Goal: Task Accomplishment & Management: Use online tool/utility

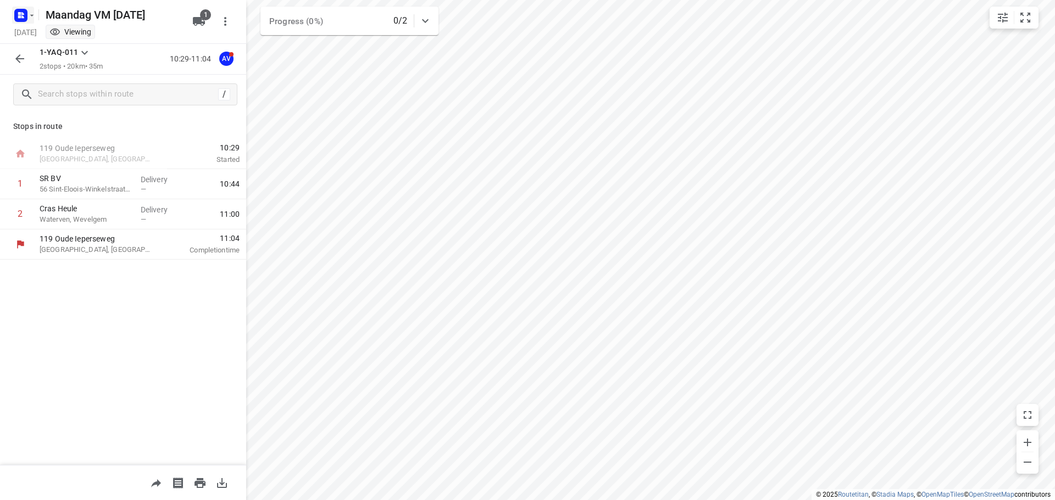
click at [25, 19] on rect "button" at bounding box center [20, 15] width 13 height 13
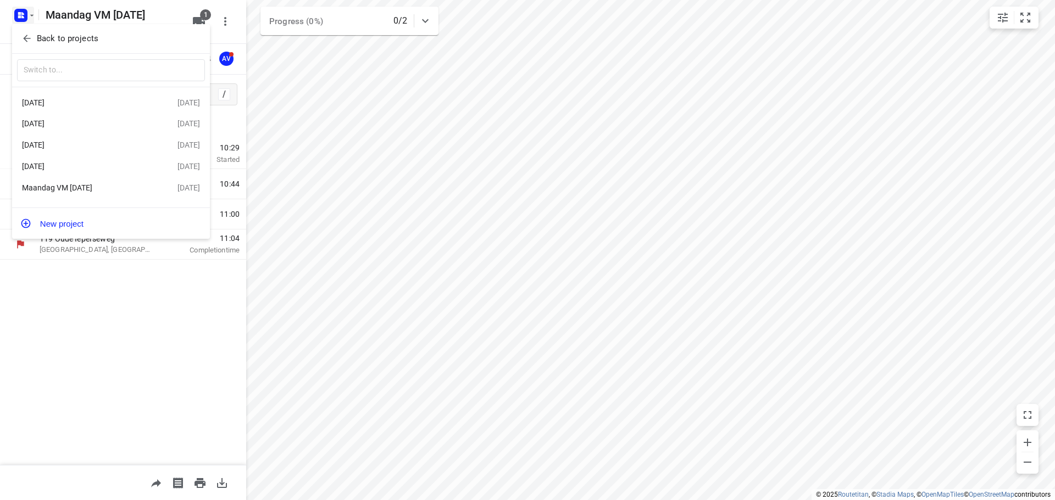
click at [90, 128] on div "[DATE]" at bounding box center [85, 123] width 126 height 9
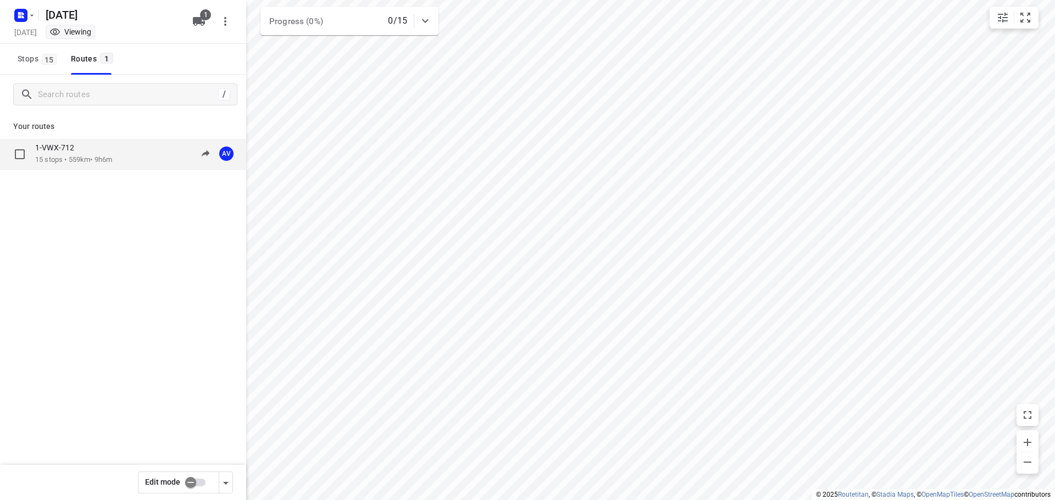
click at [120, 149] on div "1-VWX-712 15 stops • 559km • 9h6m 09:00-18:06 AV" at bounding box center [140, 154] width 211 height 23
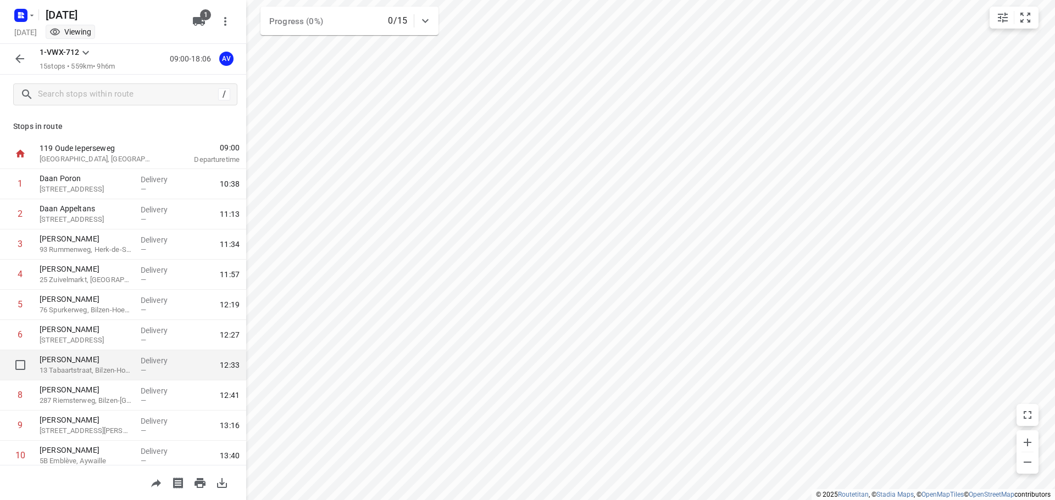
scroll to position [110, 0]
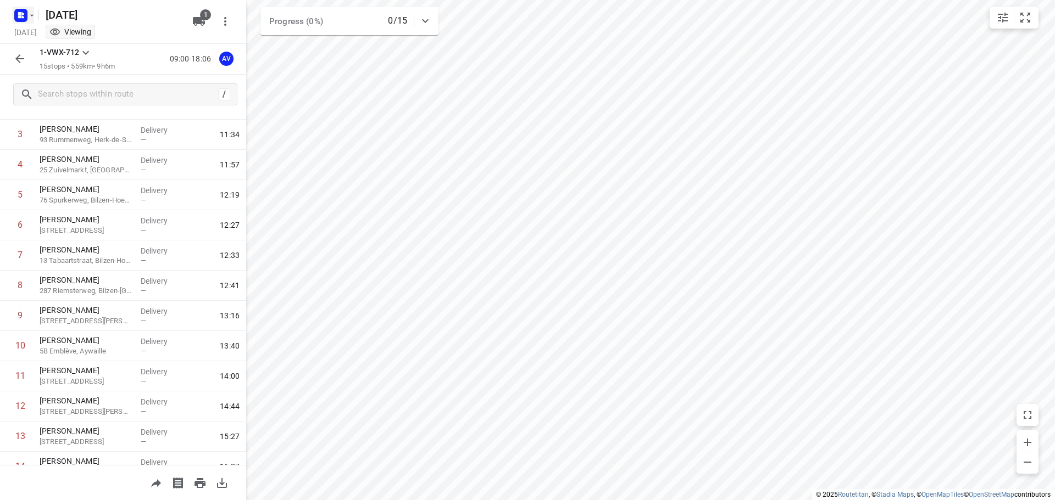
click at [32, 19] on icon "button" at bounding box center [31, 15] width 9 height 9
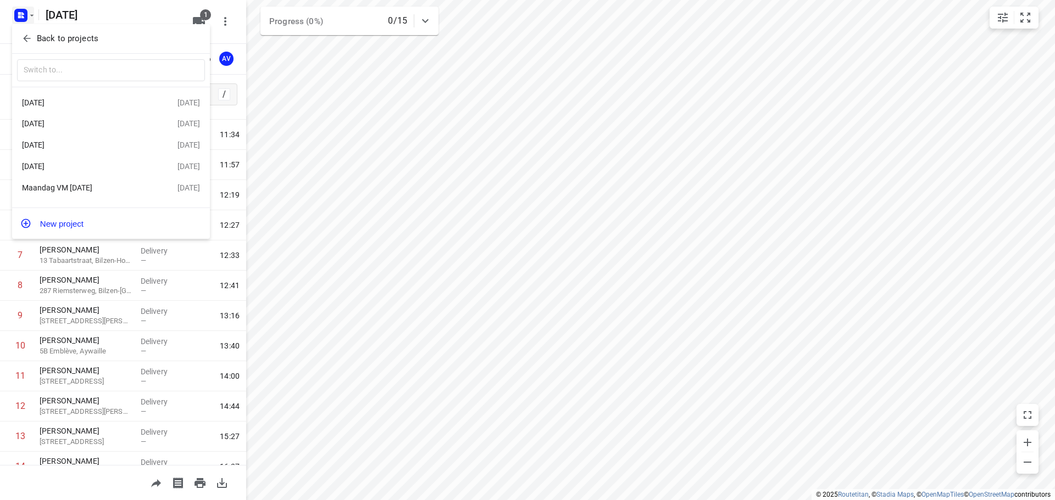
click at [81, 149] on div "[DATE]" at bounding box center [85, 145] width 126 height 9
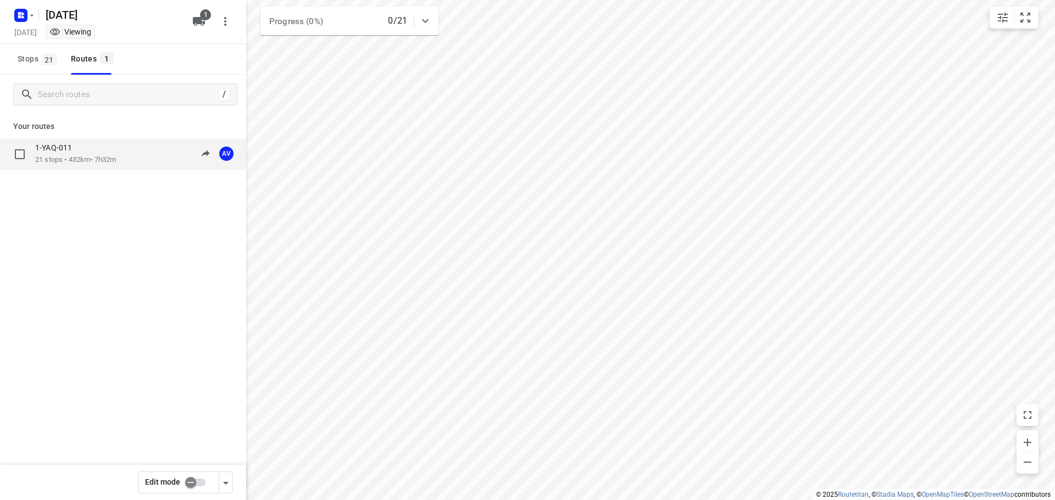
click at [129, 154] on div "1-YAQ-011 21 stops • 432km • 7h32m 09:00-16:32 AV" at bounding box center [140, 154] width 211 height 23
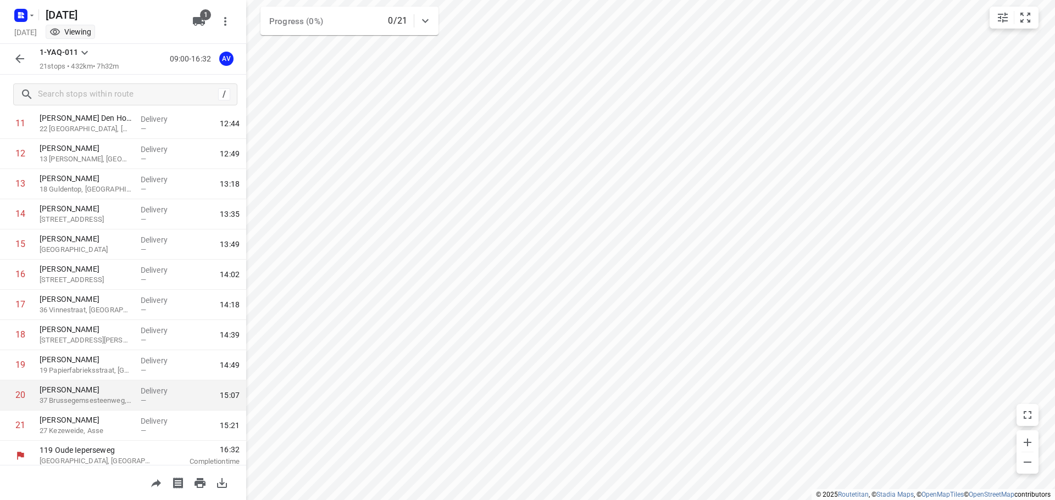
scroll to position [369, 0]
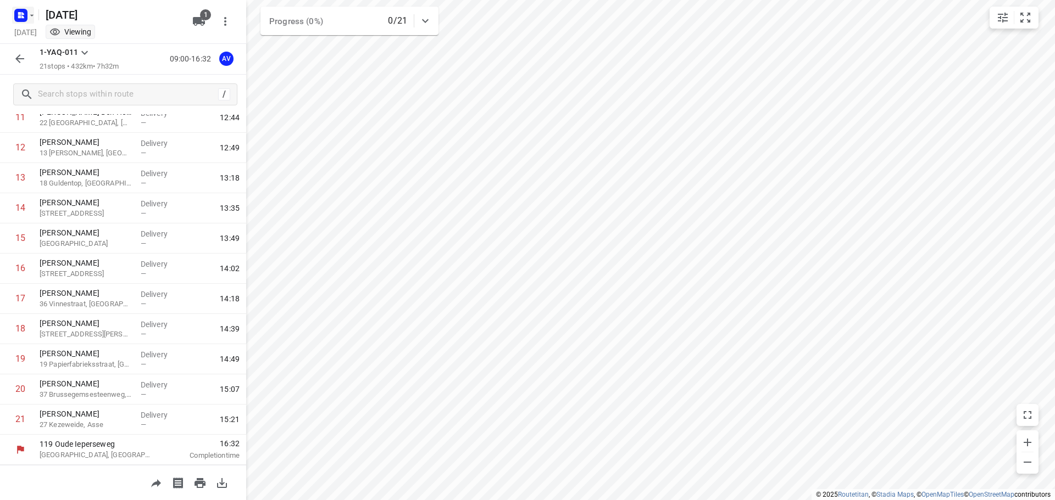
click at [29, 14] on icon "button" at bounding box center [31, 15] width 9 height 9
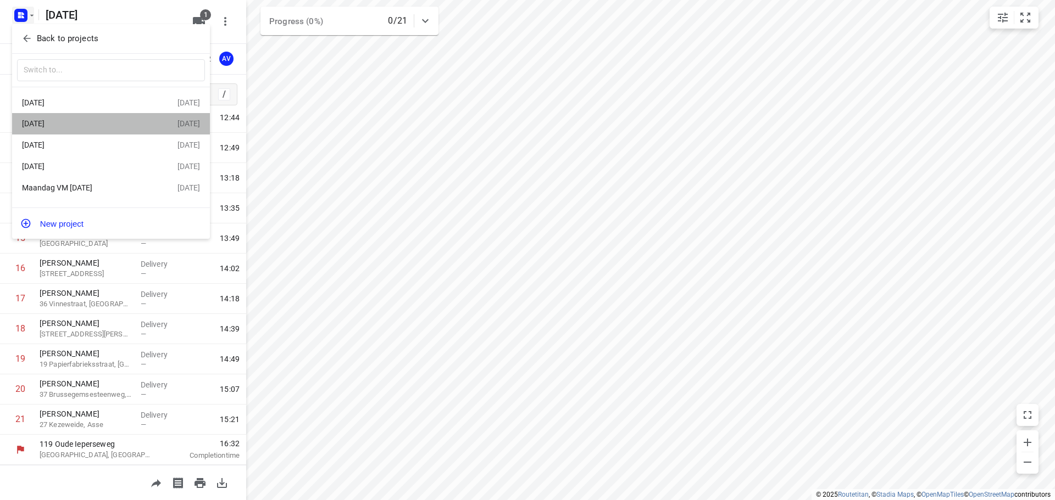
click at [97, 124] on div "[DATE]" at bounding box center [85, 123] width 126 height 9
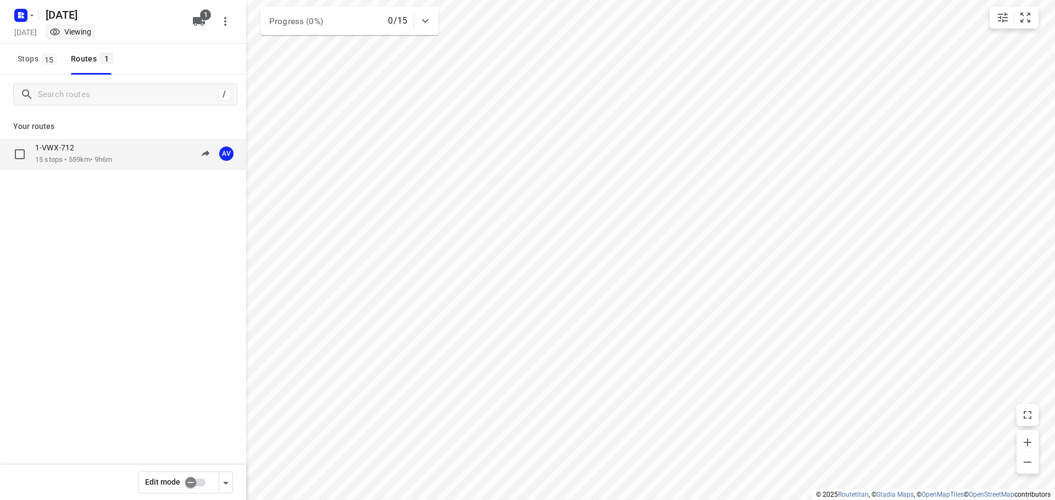
click at [121, 159] on div "1-VWX-712 15 stops • 559km • 9h6m 09:00-18:06 AV" at bounding box center [140, 154] width 211 height 23
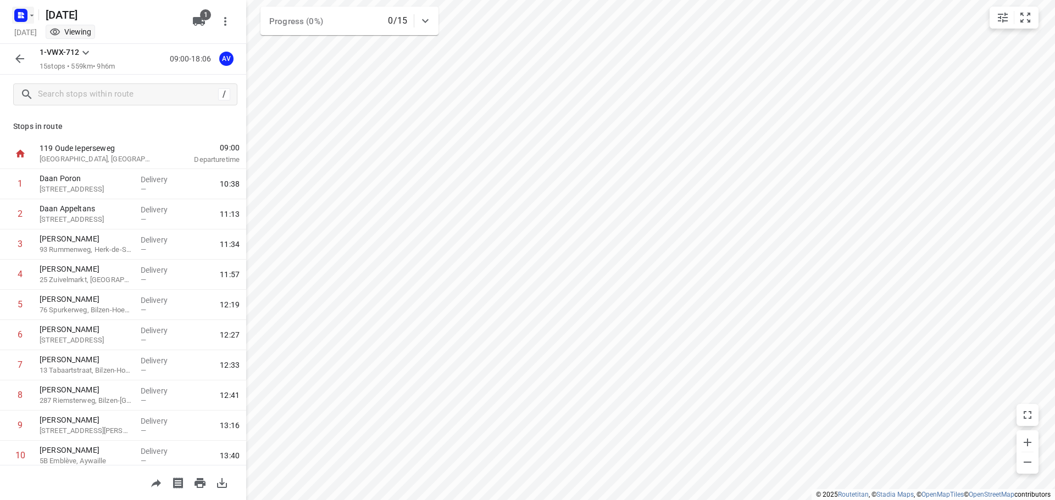
click at [28, 19] on icon "button" at bounding box center [31, 15] width 9 height 9
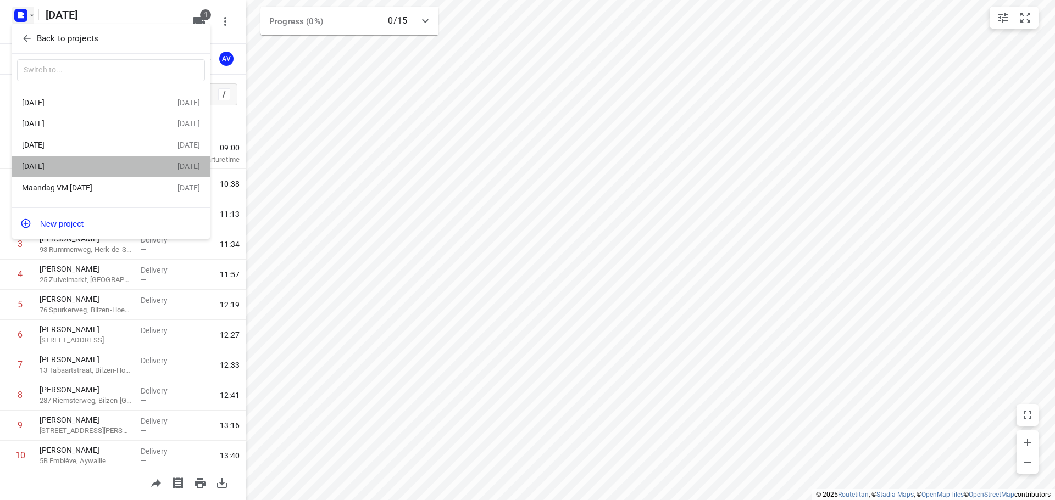
click at [101, 166] on div "[DATE]" at bounding box center [85, 166] width 126 height 9
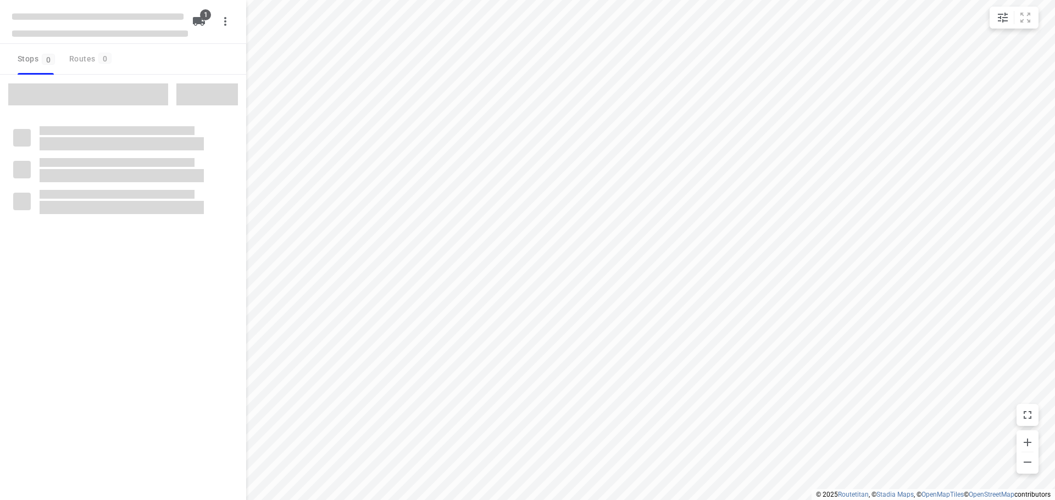
type input "distance"
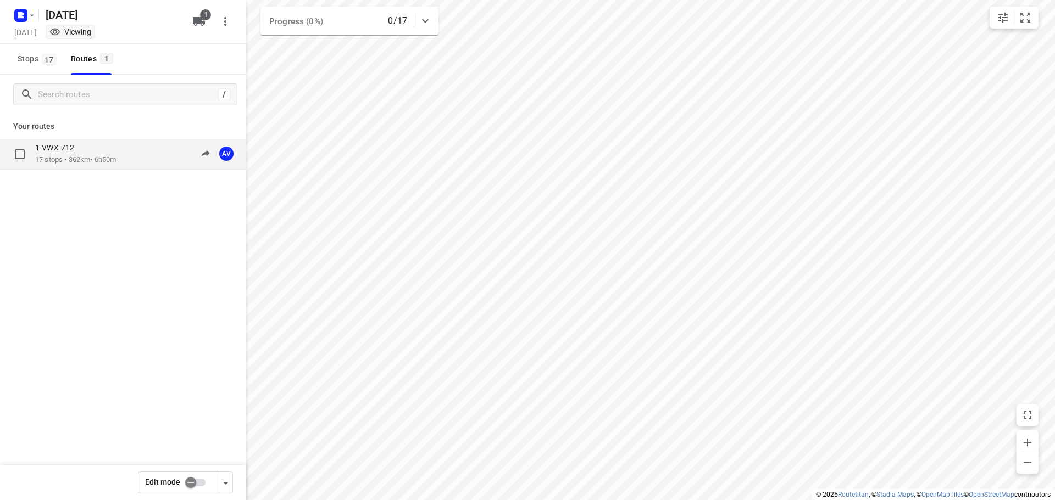
click at [126, 157] on div "1-VWX-712 17 stops • 362km • 6h50m 09:00-15:50 AV" at bounding box center [140, 154] width 211 height 23
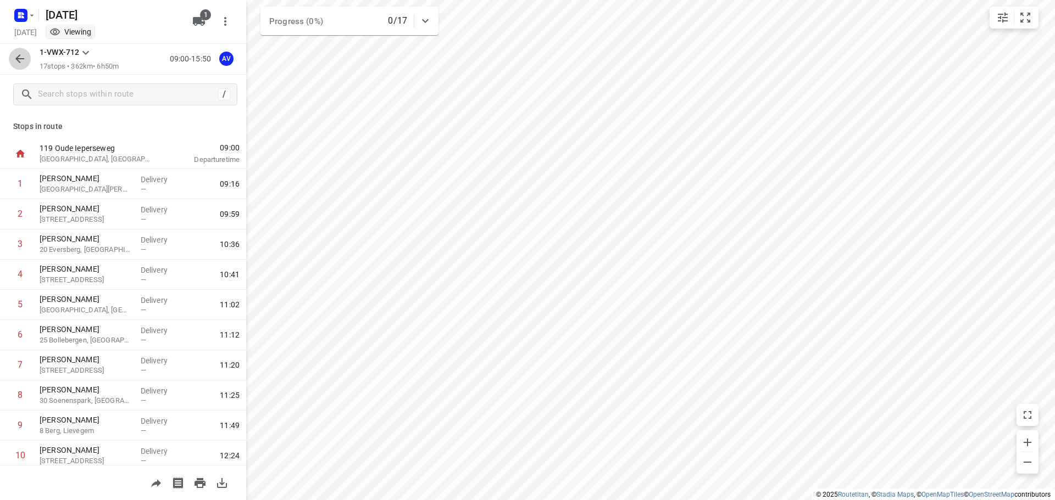
click at [18, 55] on icon "button" at bounding box center [19, 58] width 13 height 13
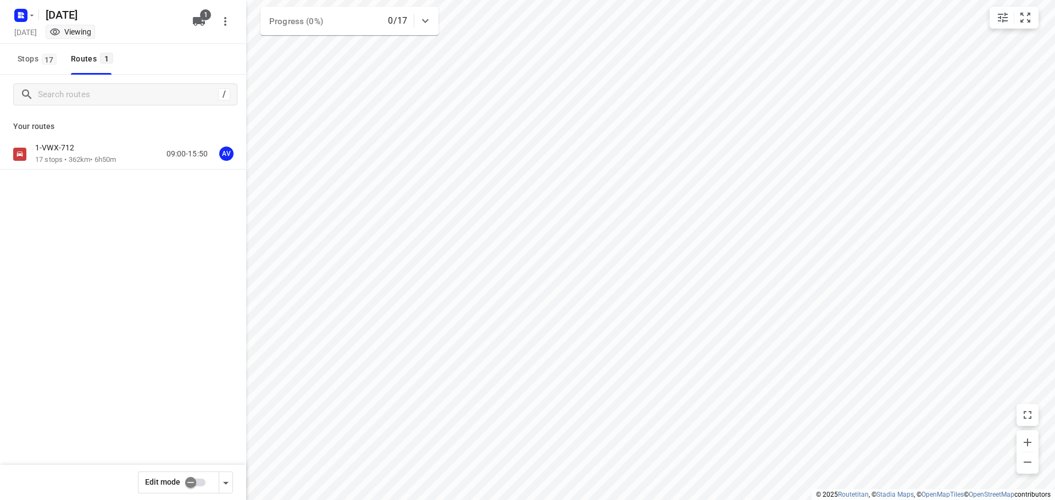
click at [201, 484] on input "checkbox" at bounding box center [190, 482] width 63 height 21
checkbox input "true"
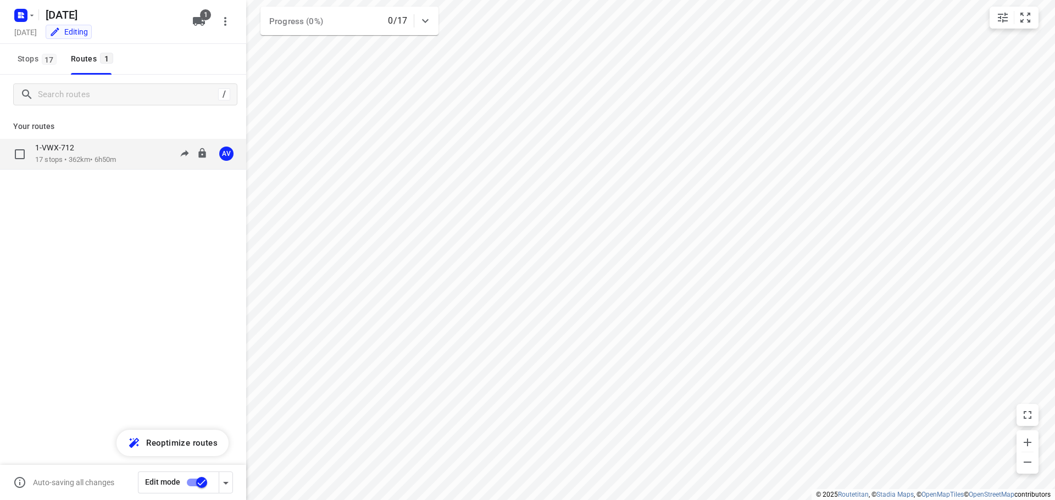
click at [124, 154] on div "1-VWX-712 17 stops • 362km • 6h50m 09:00-15:50 AV" at bounding box center [140, 154] width 211 height 23
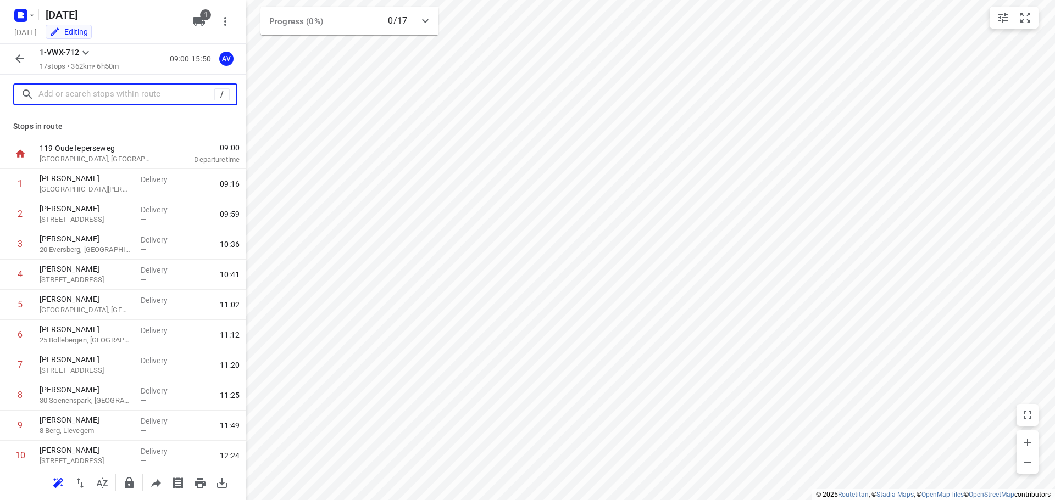
click at [143, 90] on input "text" at bounding box center [126, 94] width 176 height 17
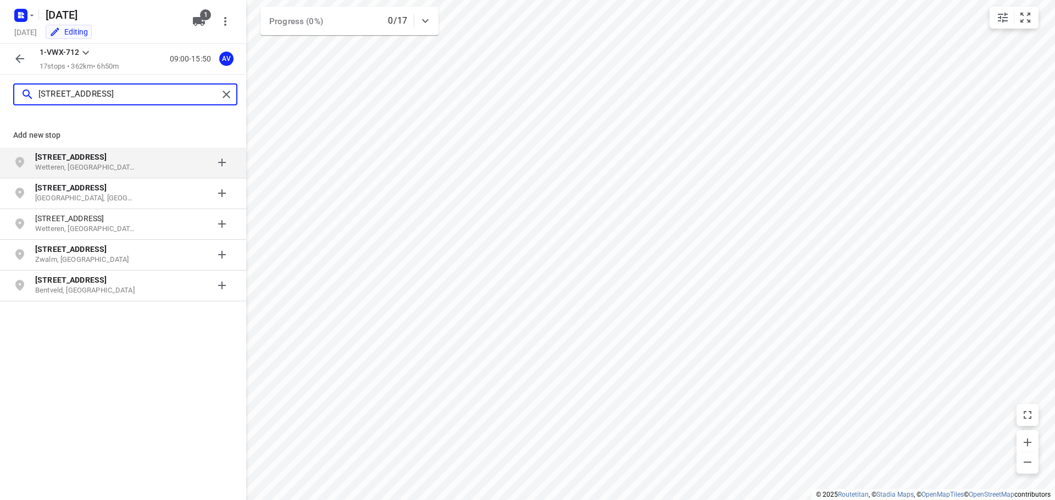
type input "[STREET_ADDRESS]"
click at [102, 165] on p "Wetteren, [GEOGRAPHIC_DATA]" at bounding box center [85, 168] width 101 height 10
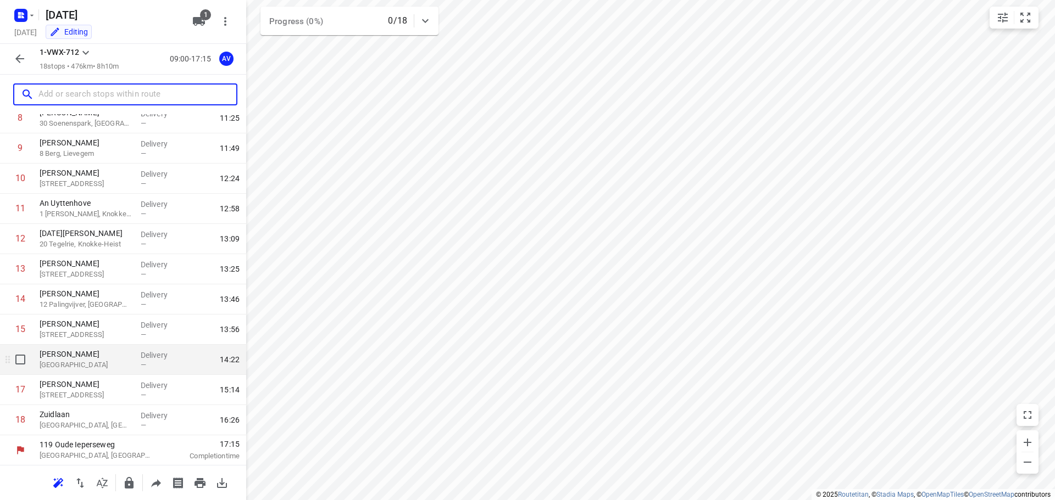
scroll to position [278, 0]
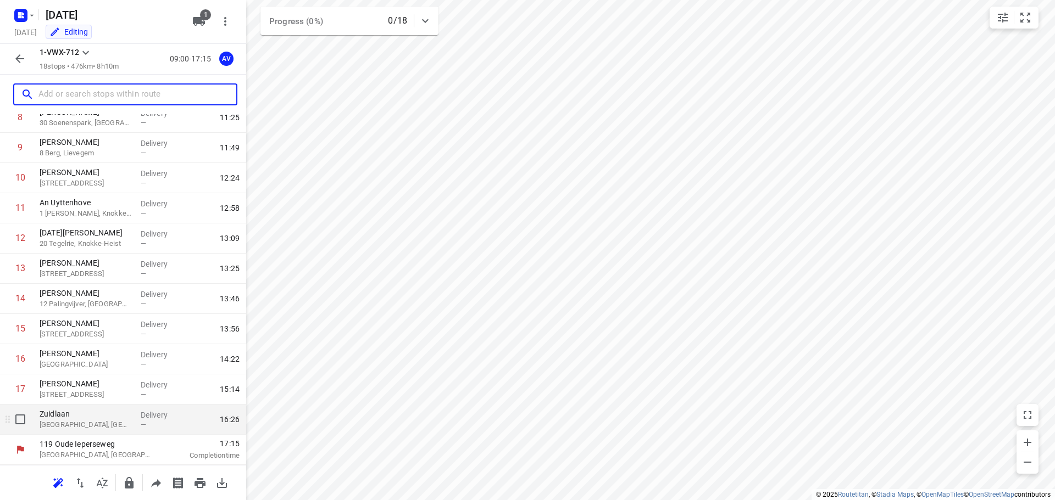
click at [98, 427] on p "[GEOGRAPHIC_DATA], [GEOGRAPHIC_DATA]" at bounding box center [86, 425] width 92 height 11
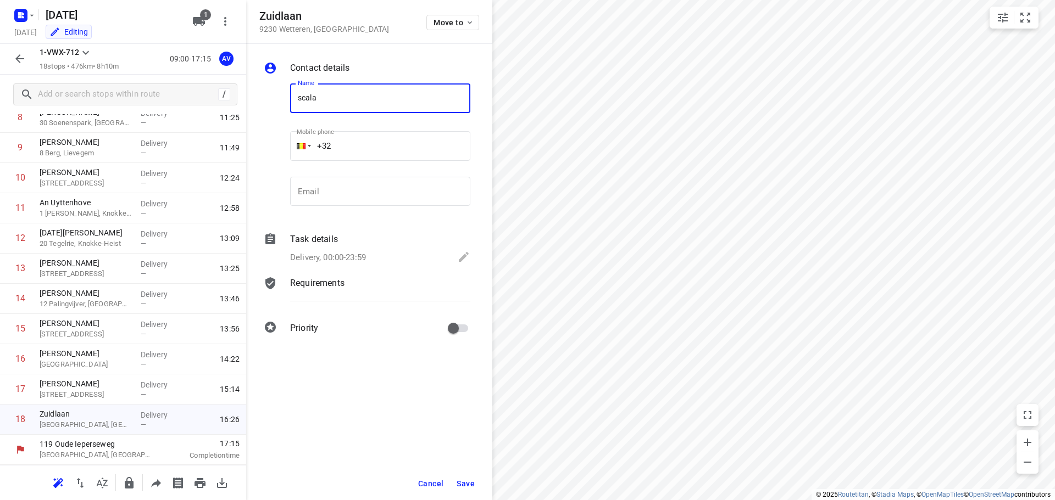
type input "Scala Plastics"
click at [358, 140] on input "+32" at bounding box center [380, 146] width 180 height 30
paste input "93693111"
type input "[PHONE_NUMBER]"
click at [351, 257] on p "Delivery, 00:00-23:59" at bounding box center [328, 258] width 76 height 13
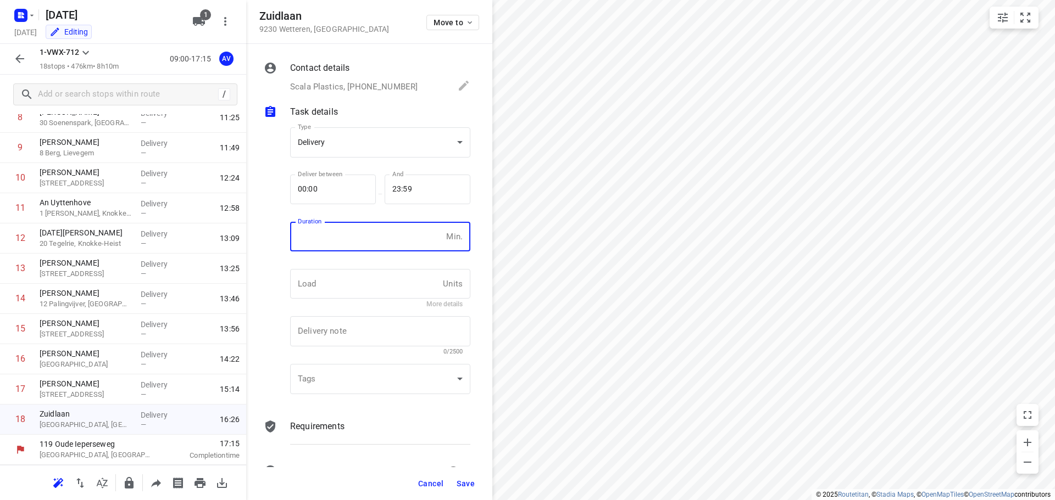
click at [358, 239] on input "number" at bounding box center [366, 237] width 152 height 30
type input "1"
click at [466, 482] on span "Save" at bounding box center [465, 483] width 18 height 9
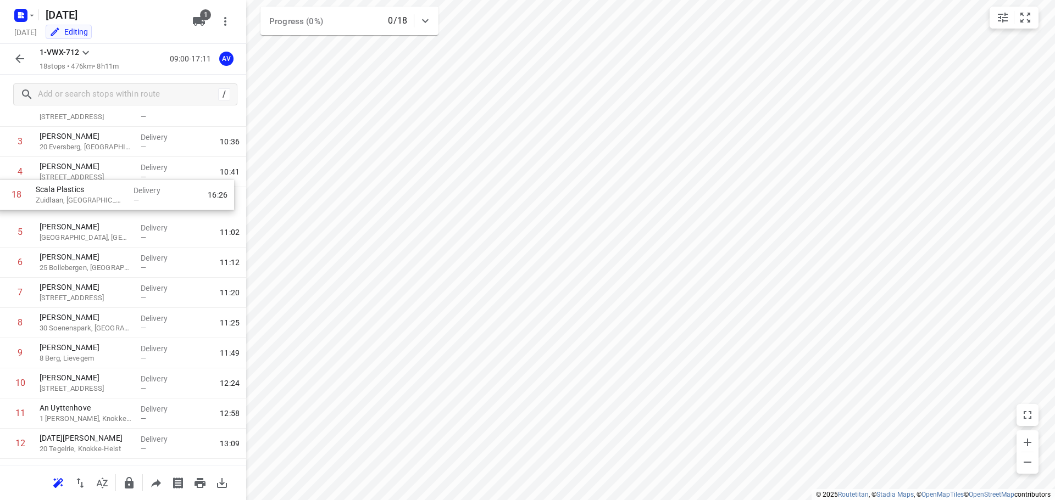
scroll to position [102, 0]
drag, startPoint x: 7, startPoint y: 422, endPoint x: 8, endPoint y: 204, distance: 218.0
click at [8, 204] on div "1 [PERSON_NAME] 2a [PERSON_NAME], [PERSON_NAME] — 09:16 2 [PERSON_NAME] [GEOGRA…" at bounding box center [123, 340] width 246 height 544
click at [18, 61] on icon "button" at bounding box center [19, 58] width 13 height 13
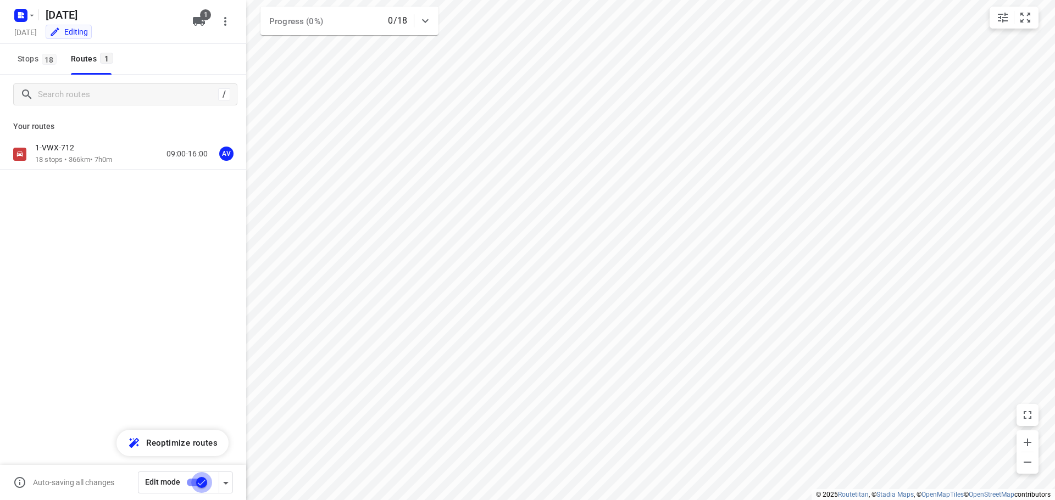
click at [189, 481] on input "checkbox" at bounding box center [201, 482] width 63 height 21
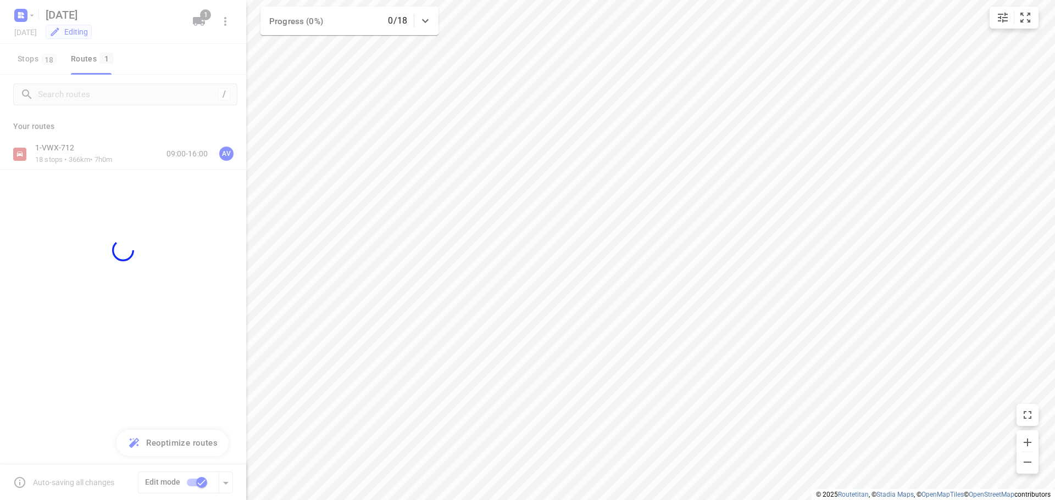
checkbox input "false"
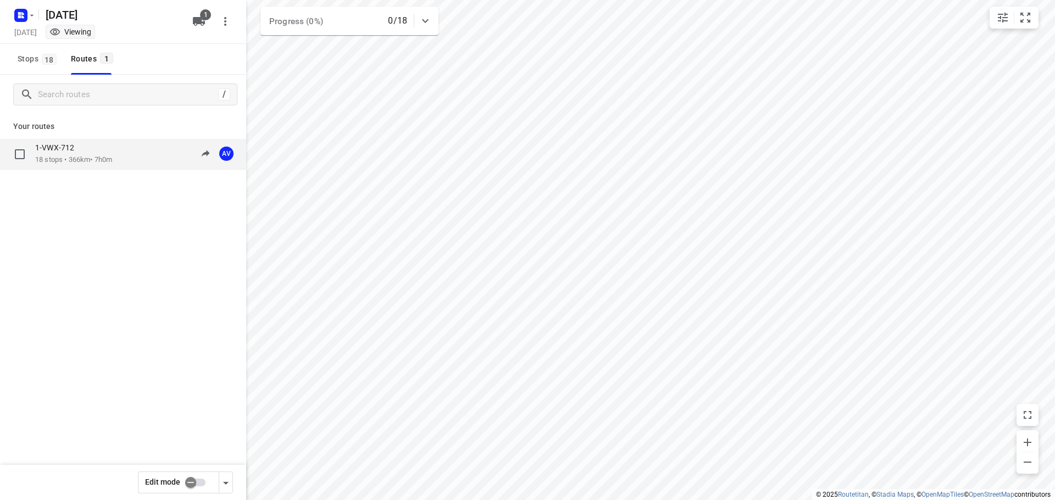
click at [137, 153] on div "1-VWX-712 18 stops • 366km • 7h0m 09:00-16:00 AV" at bounding box center [140, 154] width 211 height 23
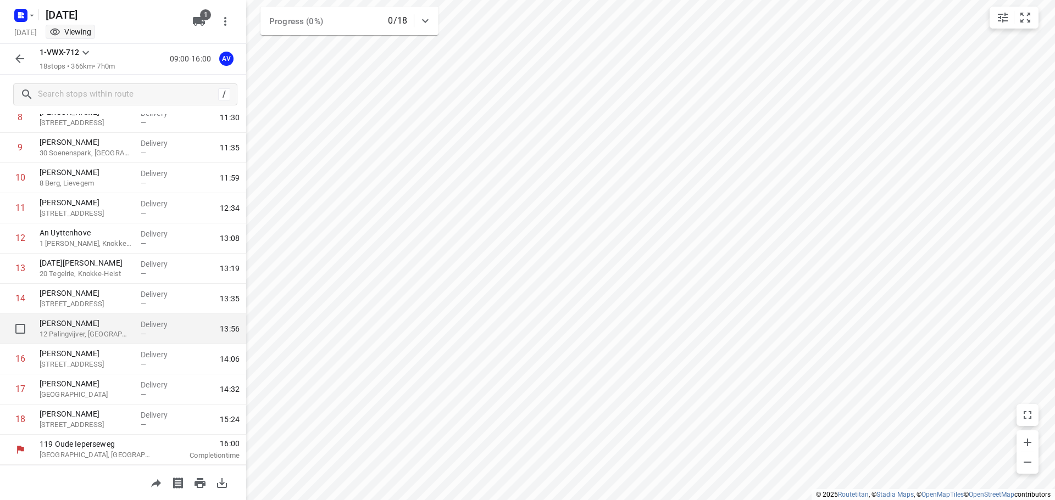
scroll to position [0, 0]
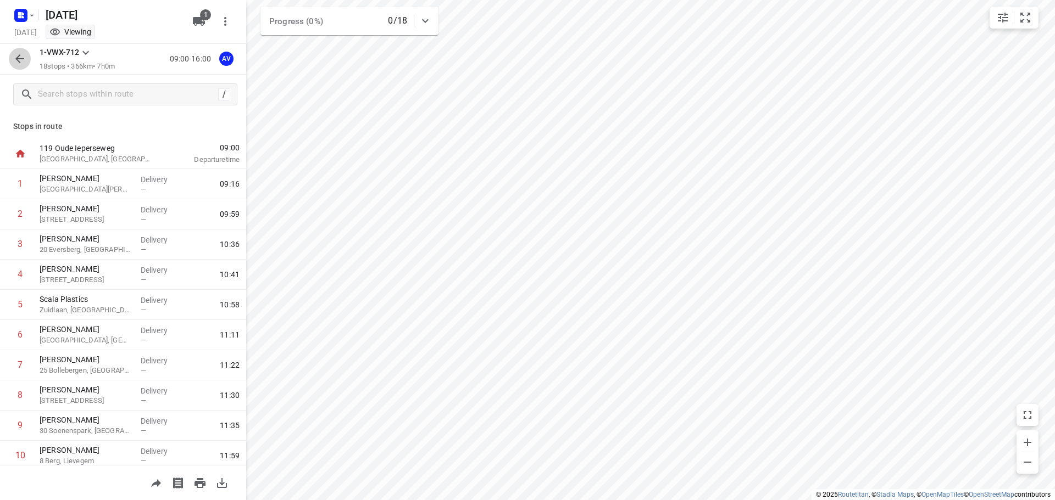
click at [15, 55] on icon "button" at bounding box center [19, 58] width 13 height 13
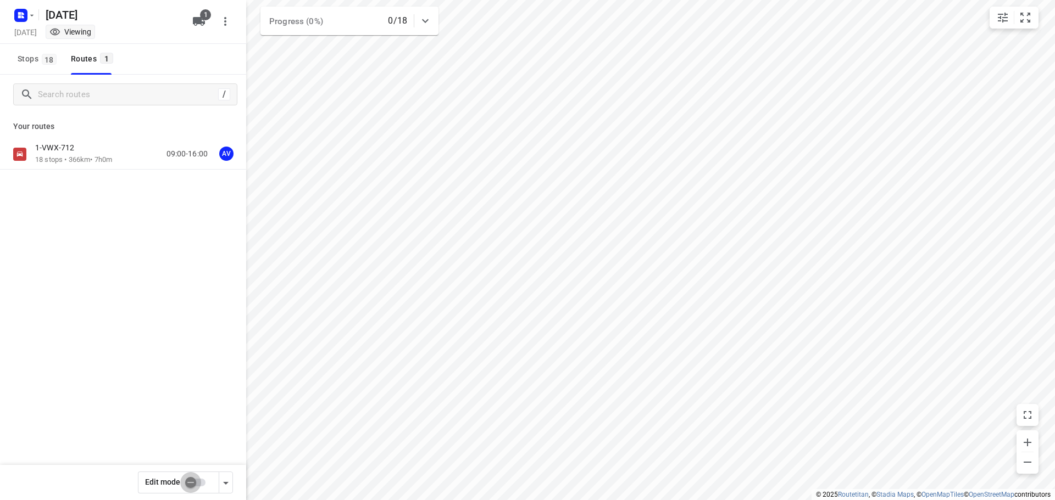
click at [200, 482] on input "checkbox" at bounding box center [190, 482] width 63 height 21
checkbox input "true"
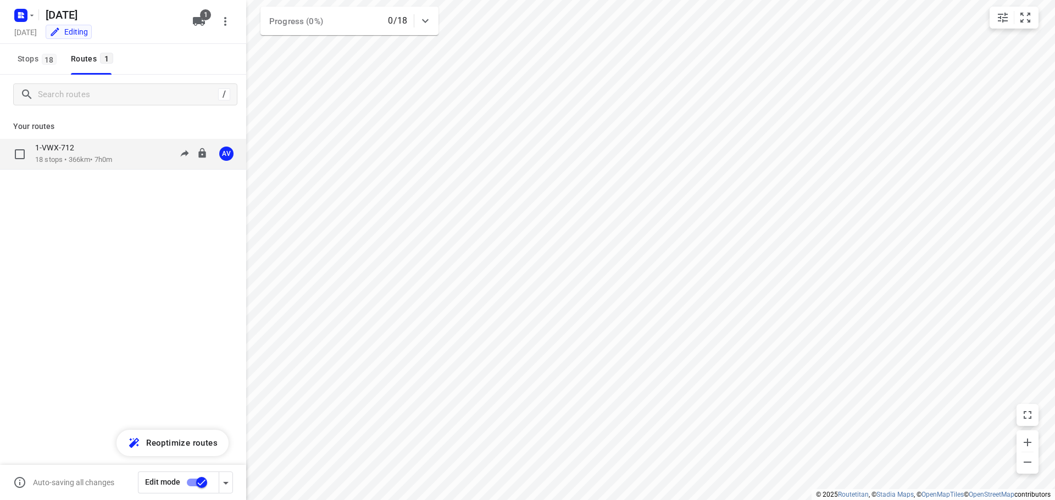
click at [121, 154] on div "1-VWX-712 18 stops • 366km • 7h0m 09:00-16:00 AV" at bounding box center [140, 154] width 211 height 23
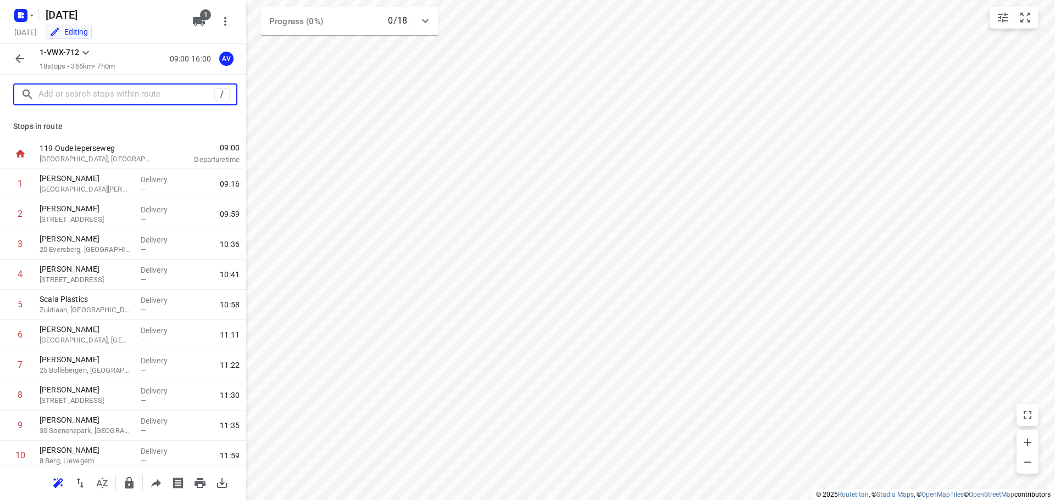
click at [86, 86] on input "text" at bounding box center [126, 94] width 176 height 17
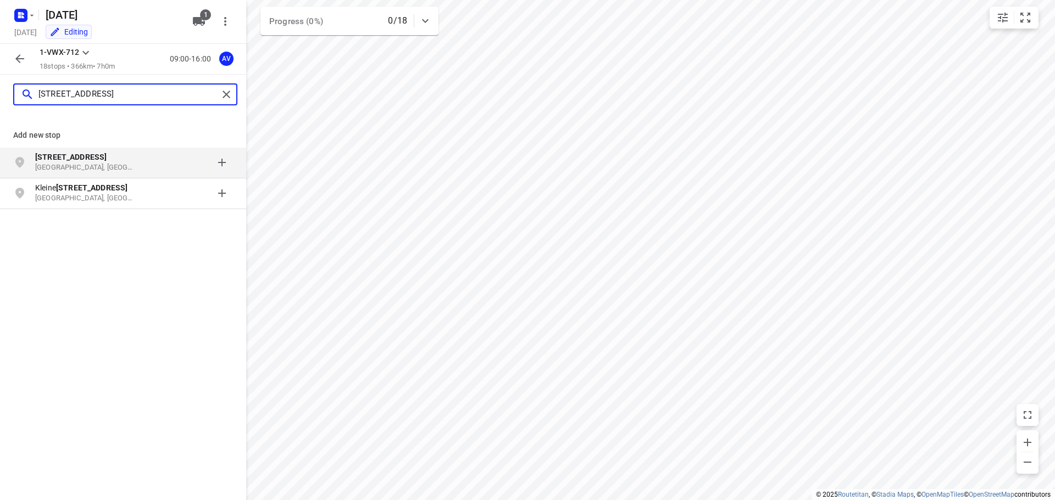
type input "[STREET_ADDRESS]"
click at [107, 163] on p "[GEOGRAPHIC_DATA], [GEOGRAPHIC_DATA]" at bounding box center [85, 168] width 101 height 10
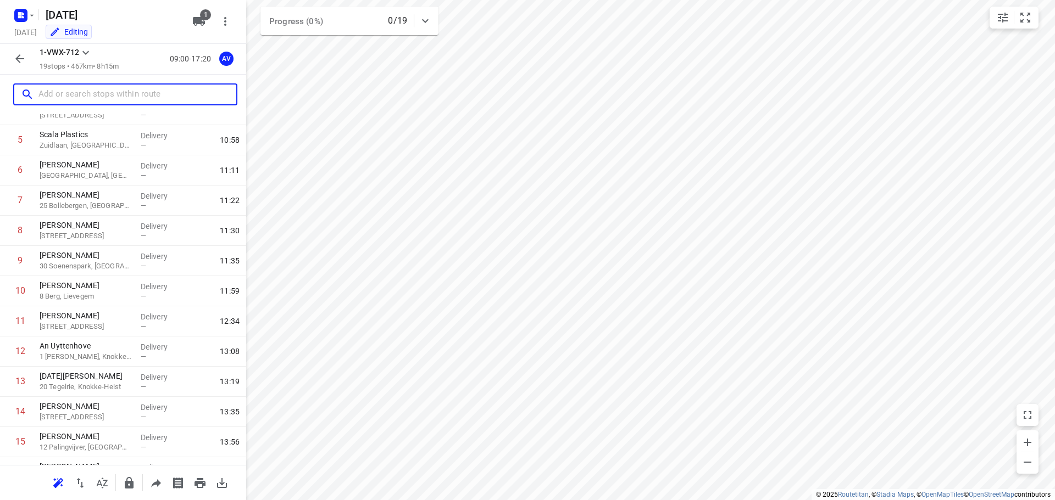
scroll to position [308, 0]
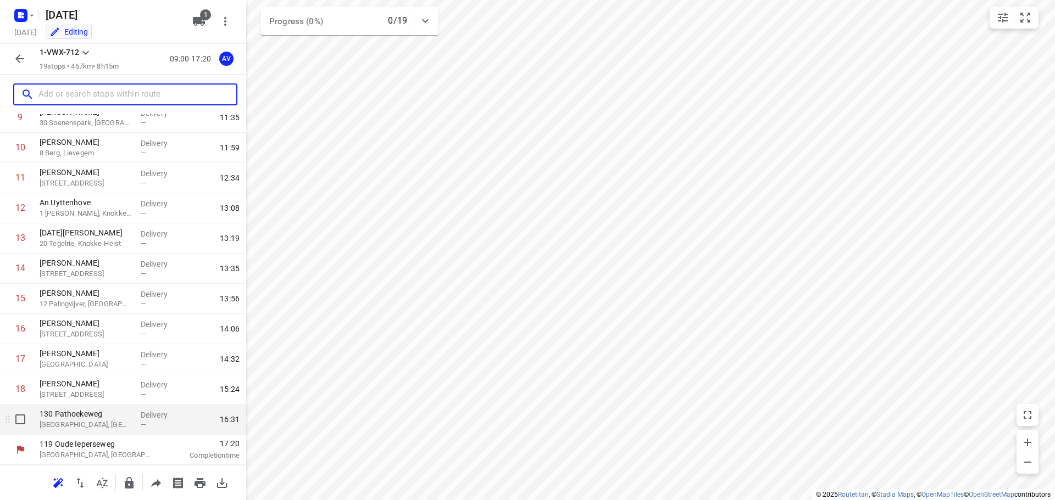
click at [77, 428] on p "[GEOGRAPHIC_DATA], [GEOGRAPHIC_DATA]" at bounding box center [86, 425] width 92 height 11
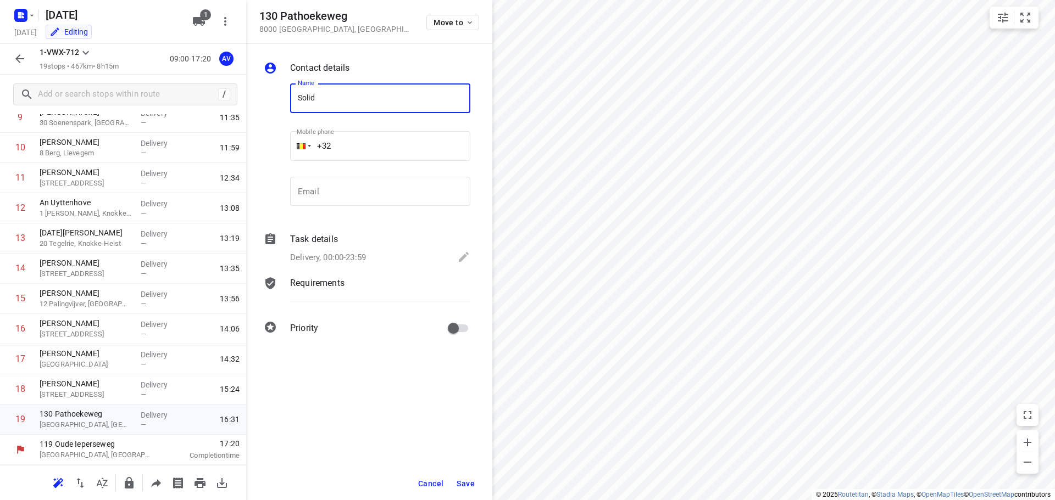
type input "Solid International"
click at [381, 144] on input "+32" at bounding box center [380, 146] width 180 height 30
type input "[PHONE_NUMBER]"
click at [344, 256] on p "Delivery, 00:00-23:59" at bounding box center [328, 258] width 76 height 13
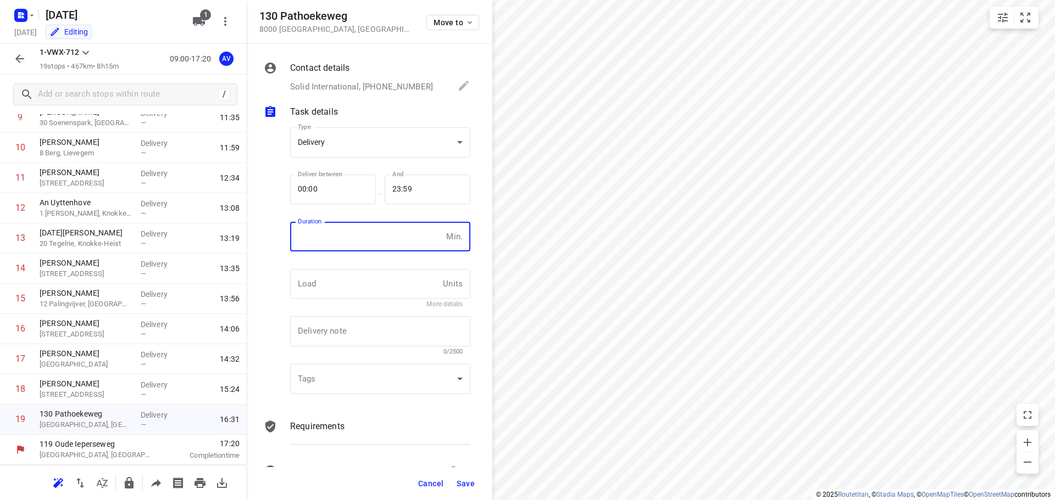
click at [353, 250] on input "number" at bounding box center [366, 237] width 152 height 30
type input "1"
click at [468, 484] on span "Save" at bounding box center [465, 483] width 18 height 9
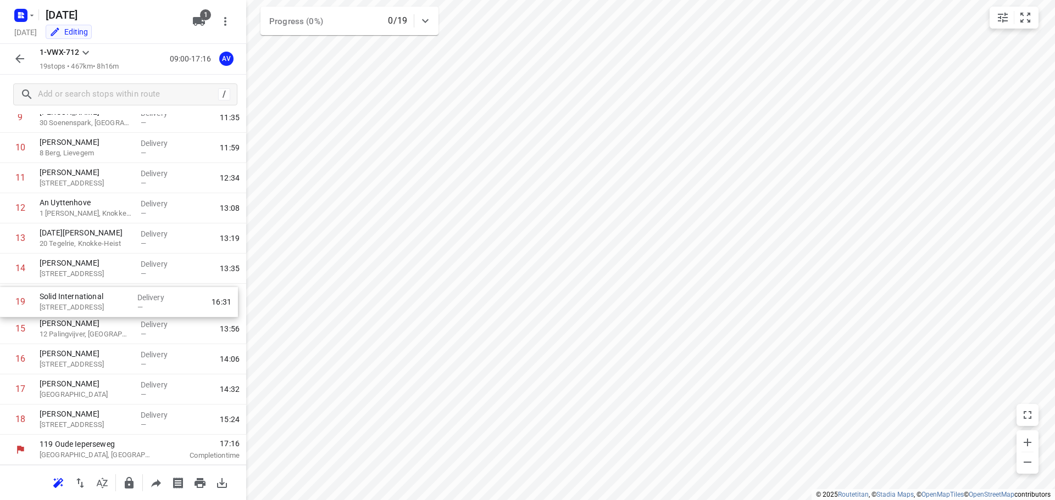
drag, startPoint x: 3, startPoint y: 423, endPoint x: 5, endPoint y: 303, distance: 120.3
click at [5, 303] on div "1 [PERSON_NAME] 2a [PERSON_NAME], [PERSON_NAME] — 09:16 2 [PERSON_NAME] [GEOGRA…" at bounding box center [123, 148] width 246 height 574
